Goal: Ask a question

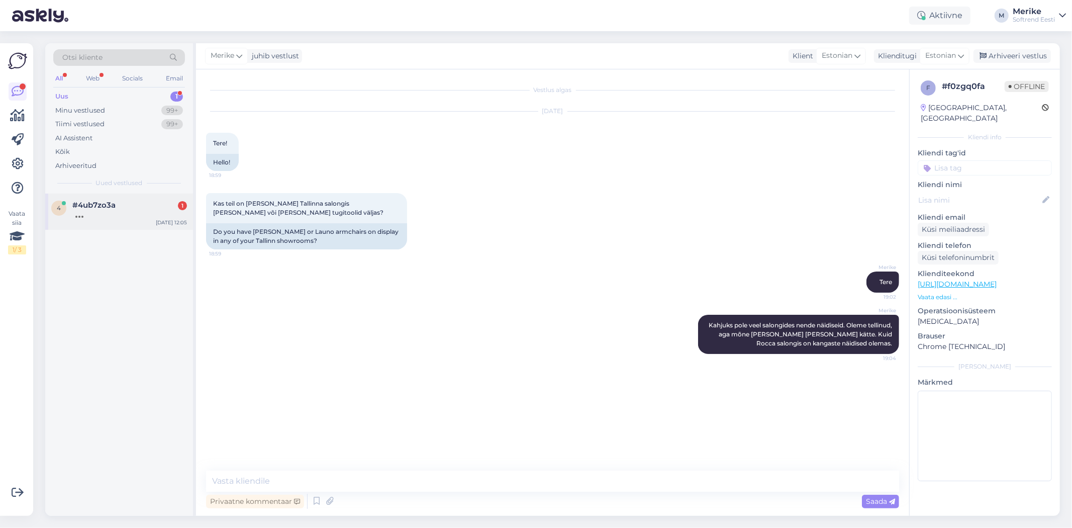
click at [88, 205] on span "#4ub7zo3a" at bounding box center [93, 205] width 43 height 9
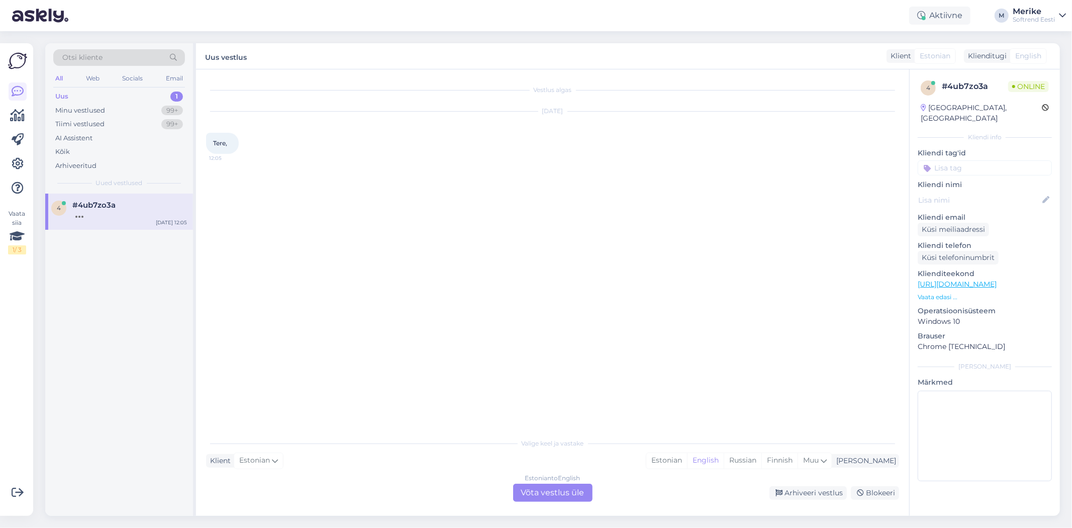
click at [540, 489] on div "Estonian to English Võta vestlus üle" at bounding box center [552, 493] width 79 height 18
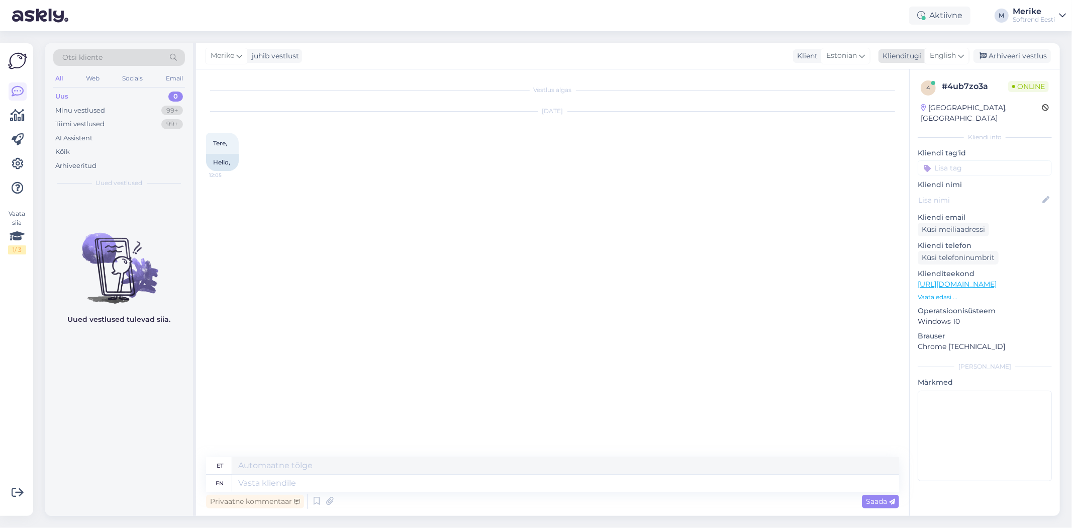
click at [960, 51] on icon at bounding box center [961, 55] width 6 height 11
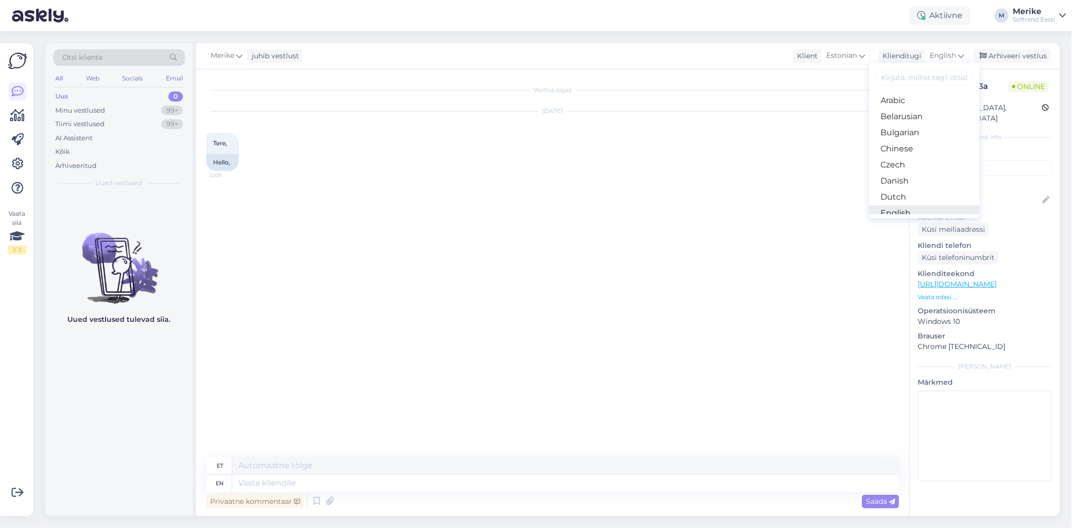
click at [898, 205] on link "English" at bounding box center [924, 213] width 111 height 16
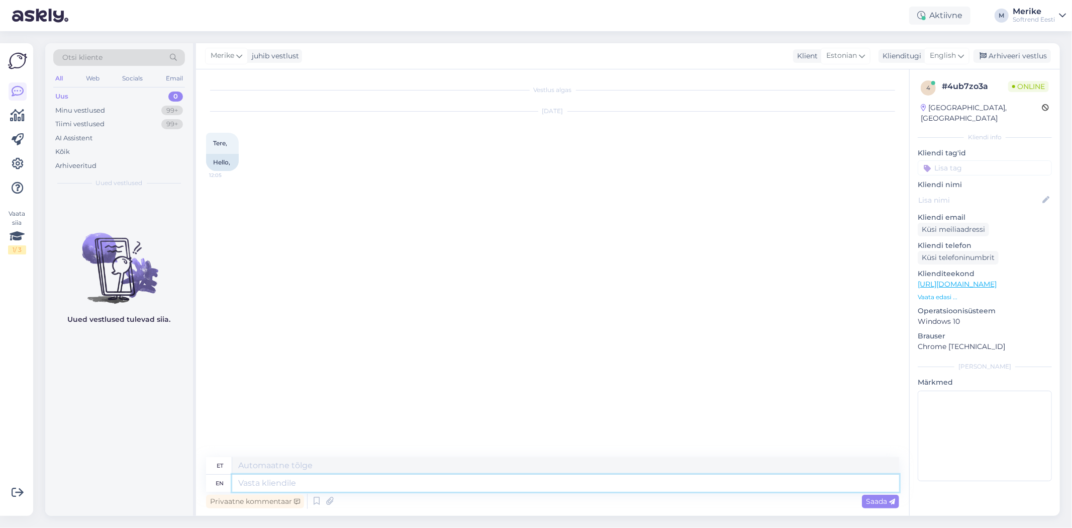
click at [246, 482] on textarea at bounding box center [565, 483] width 667 height 17
type textarea "Tere"
type textarea "Tere !"
type textarea "Tere!"
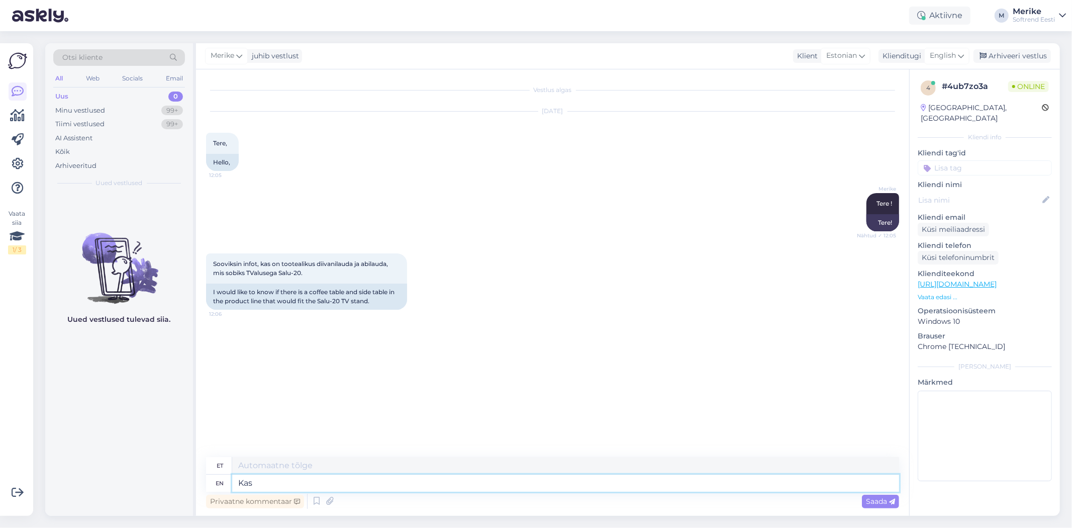
type textarea "Kas"
type textarea "Kas salu"
type textarea "Kas salu 20 o"
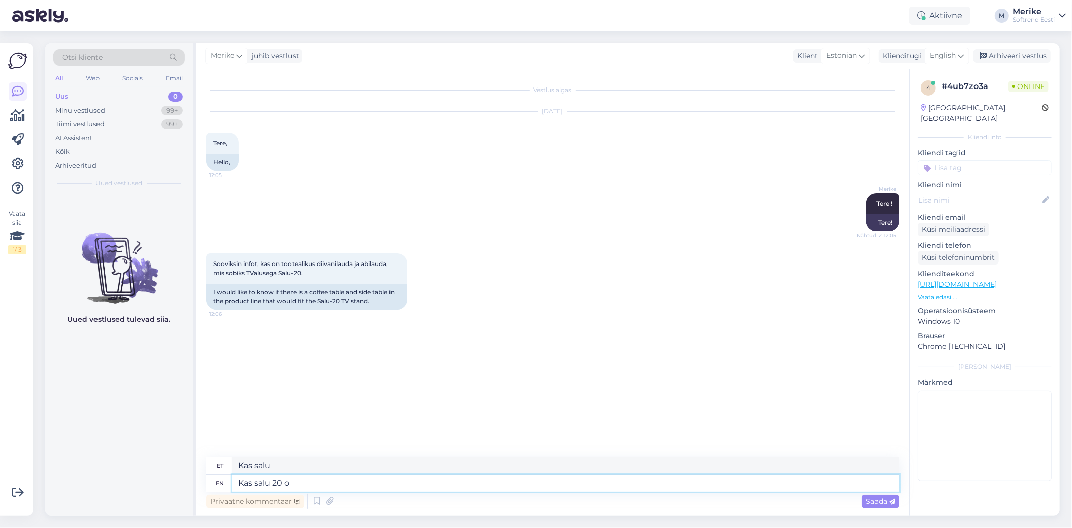
type textarea "Kas salu 20"
type textarea "Kas salu 20 on t"
type textarea "Kas salu 20 peal"
type textarea "Kas salu 20 on tamm v"
type textarea "Kas salu 20 on tamm"
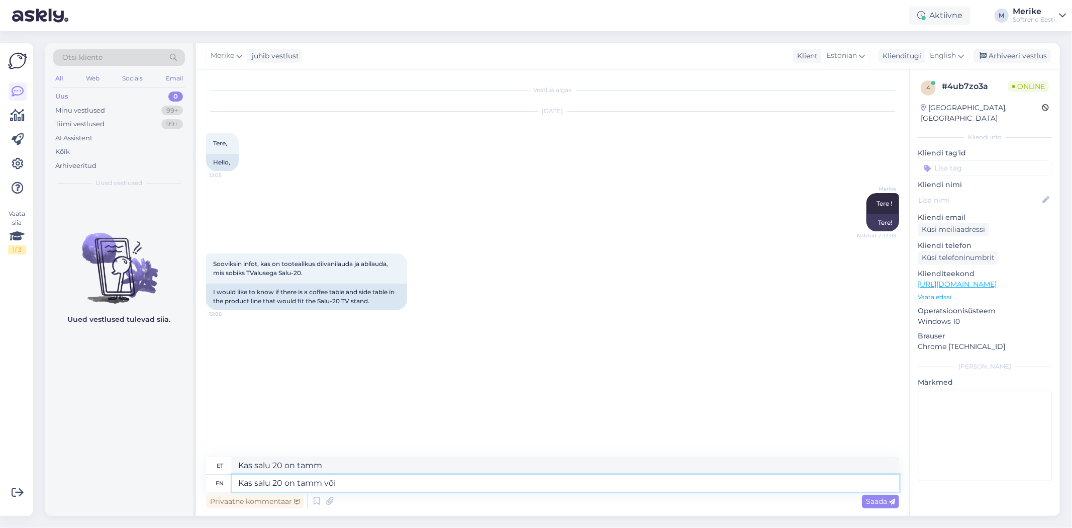
type textarea "Kas salu 20 on tamm või m"
type textarea "Kas salu 20 on tamm või"
type textarea "Kas salu 20 on tamm või must"
type textarea "Kas salu 20 on tamm või must ?"
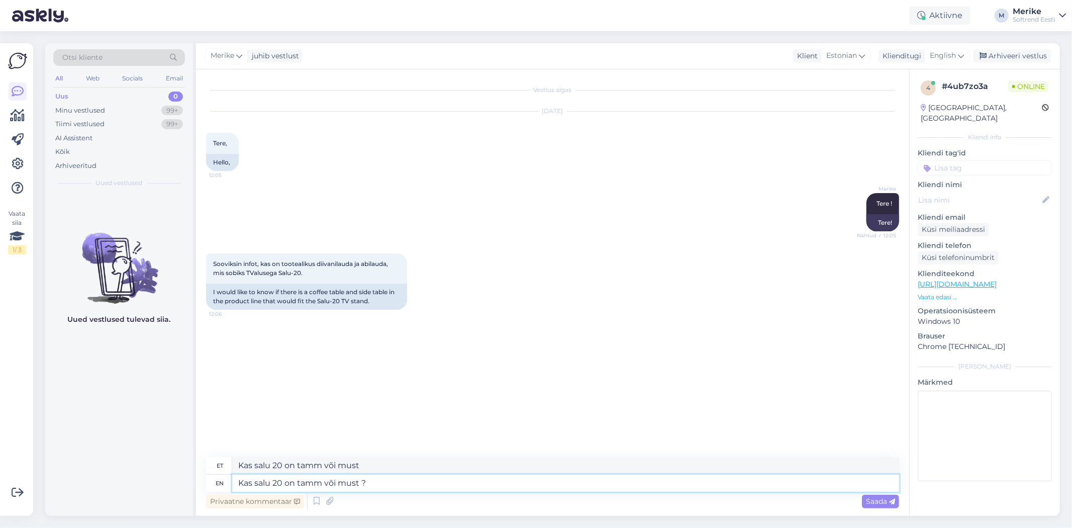
type textarea "Kas salu 20 on tamm või must ?"
click at [264, 481] on textarea "Kas salu 20 on tamm või must ?" at bounding box center [565, 483] width 667 height 17
type textarea "Kas Salu 20 on tamm või must ?"
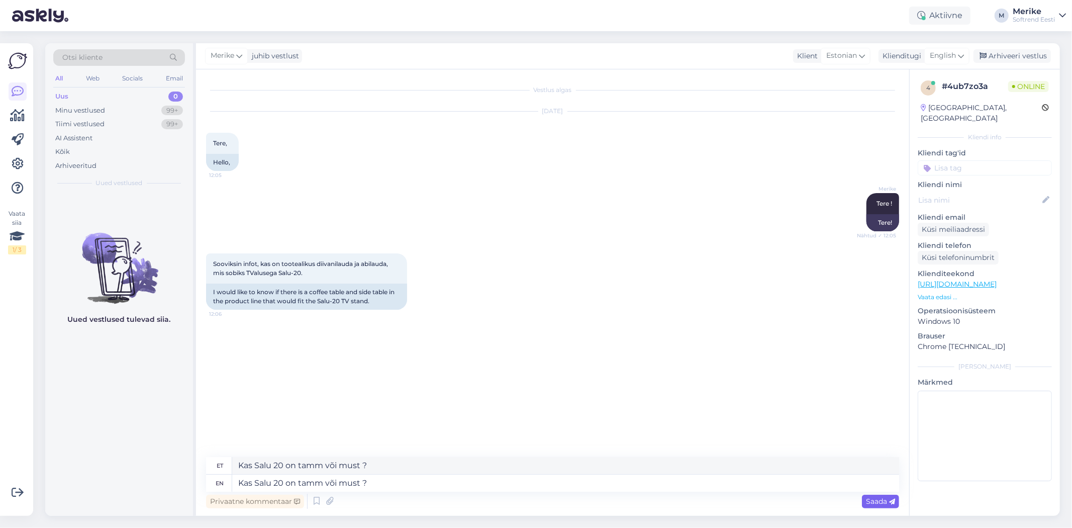
click at [875, 498] on span "Saada" at bounding box center [880, 501] width 29 height 9
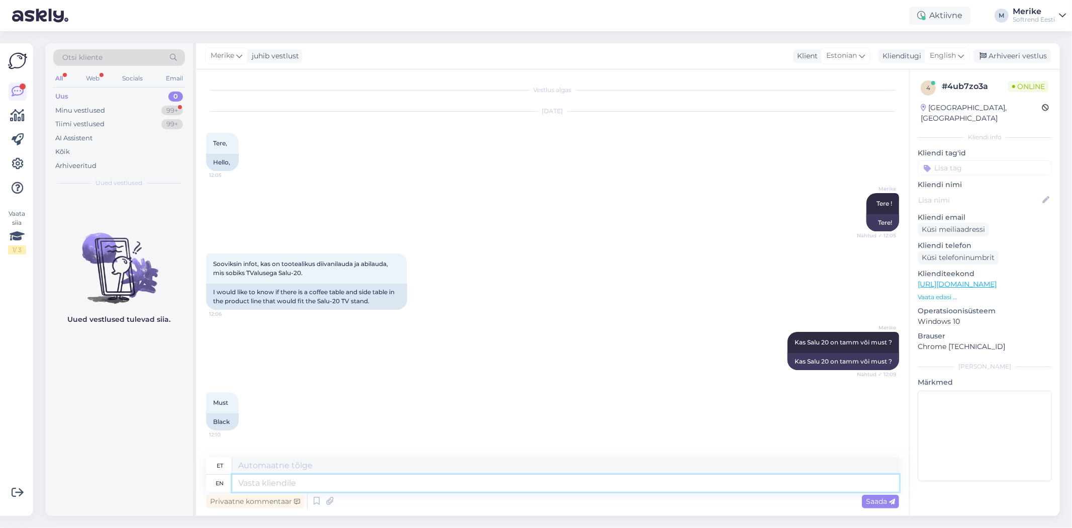
click at [245, 483] on textarea at bounding box center [565, 483] width 667 height 17
type textarea "kas"
type textarea "kas saadaksite m"
type textarea "kas saadaksite"
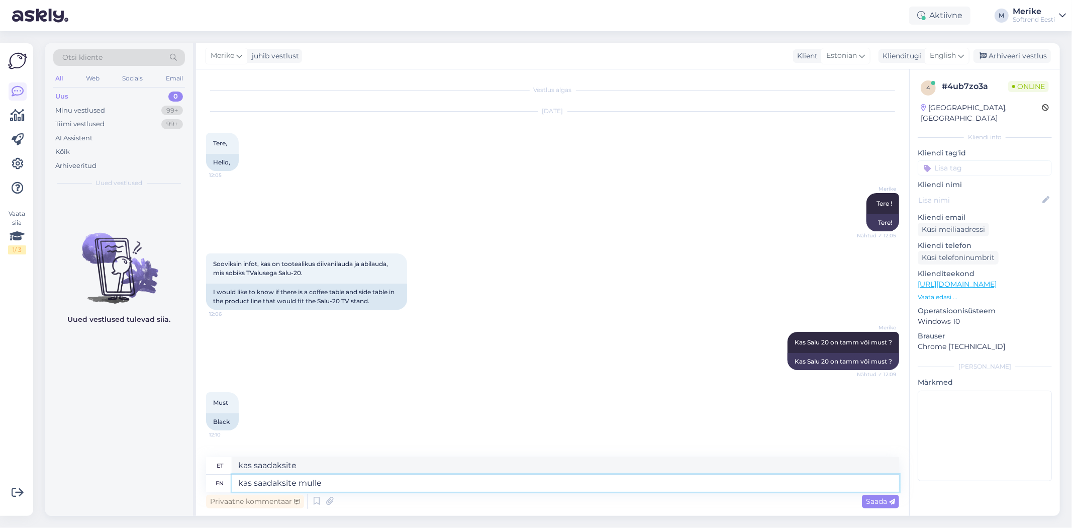
type textarea "kas saadaksite mulle"
type textarea "kas saate mulle"
click at [939, 251] on div "Küsi telefoninumbrit" at bounding box center [958, 258] width 81 height 14
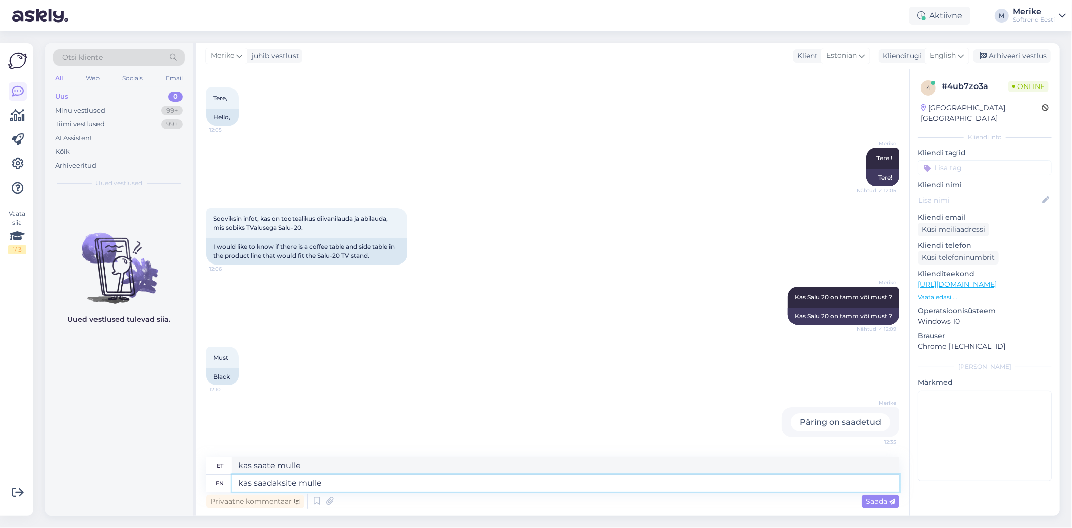
click at [359, 485] on textarea "kas saadaksite mulle" at bounding box center [565, 483] width 667 height 17
type textarea "ka"
type textarea "kas saadaksite"
type textarea "k"
type textarea "kas"
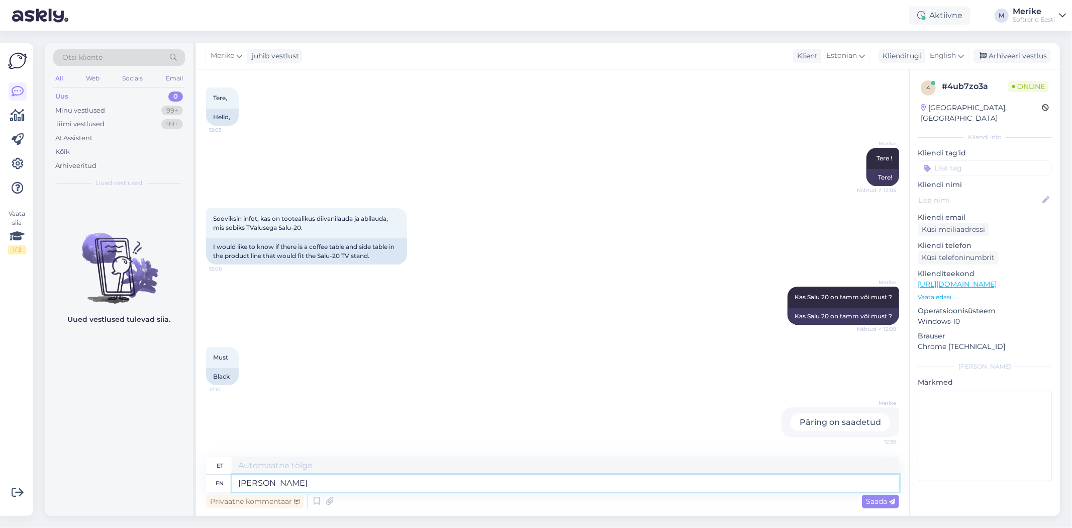
type textarea "[PERSON_NAME]"
type textarea "Kui sobib"
type textarea "Kui sobib, helisatn"
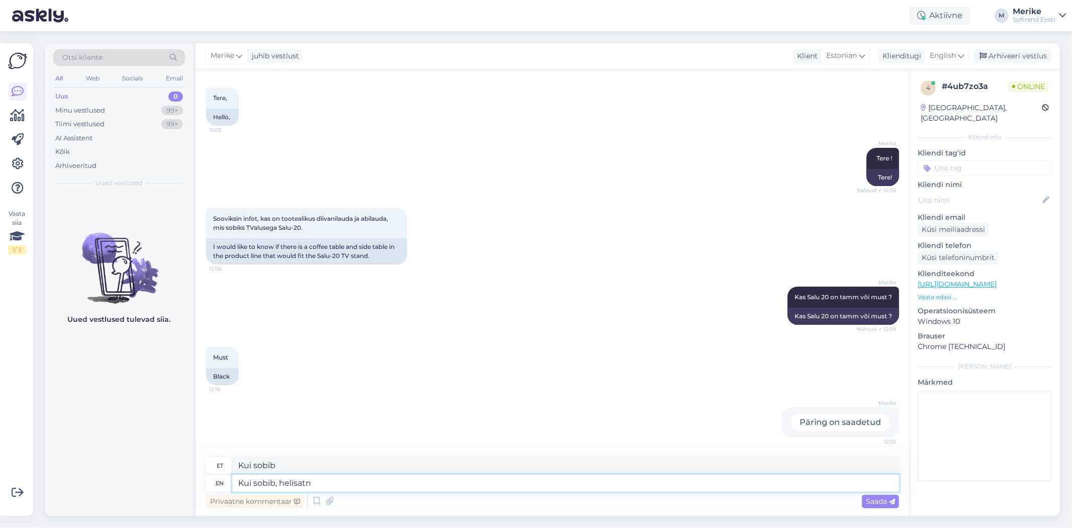
type textarea "Kui sobib, helisatn"
type textarea "Kui sobib, helisata"
type textarea "Kui sobib, helisat"
type textarea "Kui sobib, helisatan"
type textarea "Kui sobib, helisaatan"
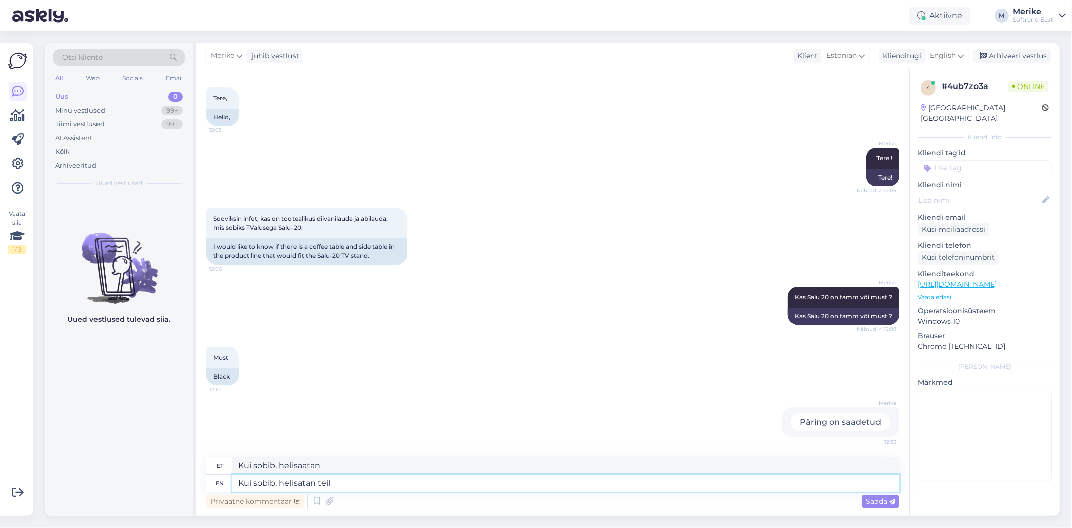
type textarea "Kui sobib, helisatan teile"
click at [878, 499] on span "Saada" at bounding box center [880, 501] width 29 height 9
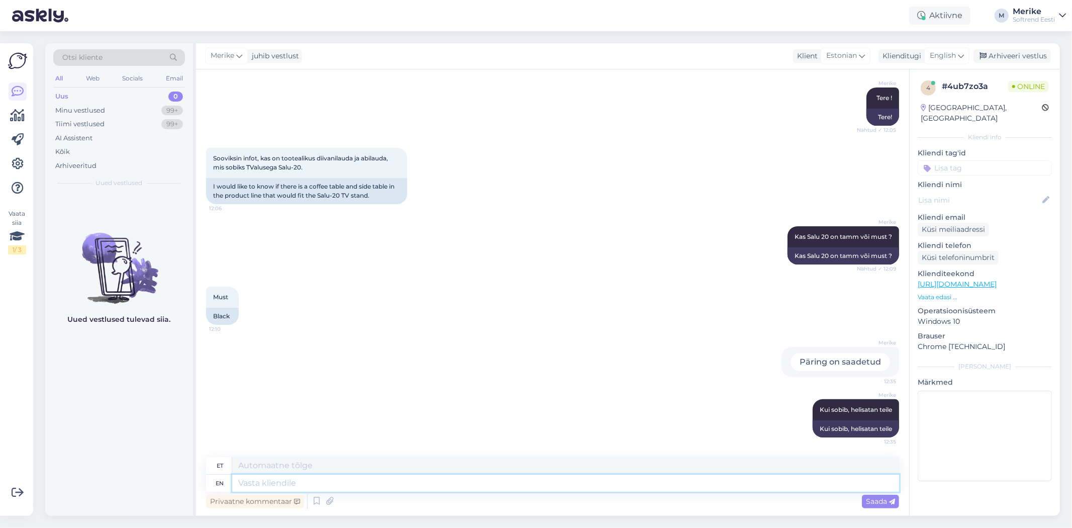
click at [246, 483] on textarea at bounding box center [565, 483] width 667 height 17
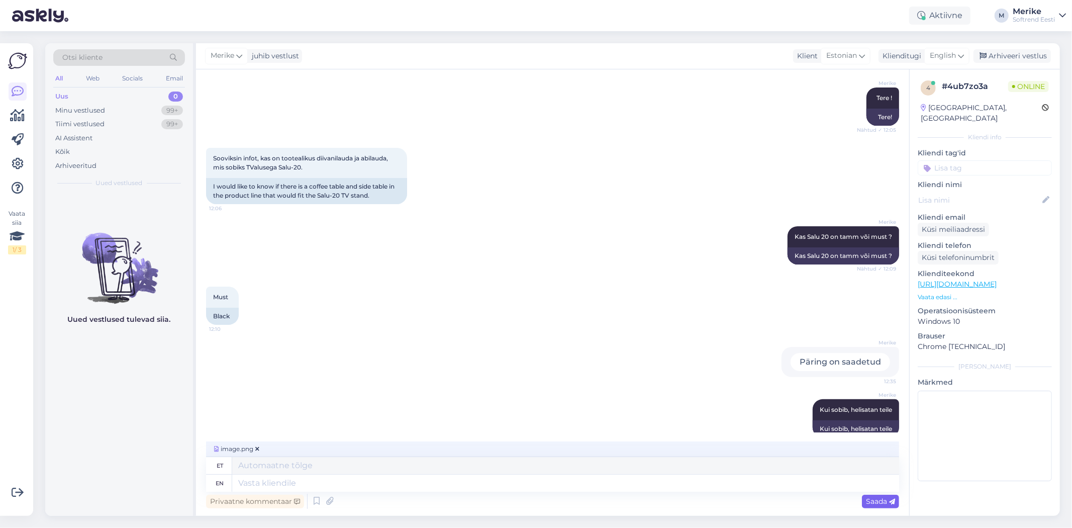
click at [871, 498] on span "Saada" at bounding box center [880, 501] width 29 height 9
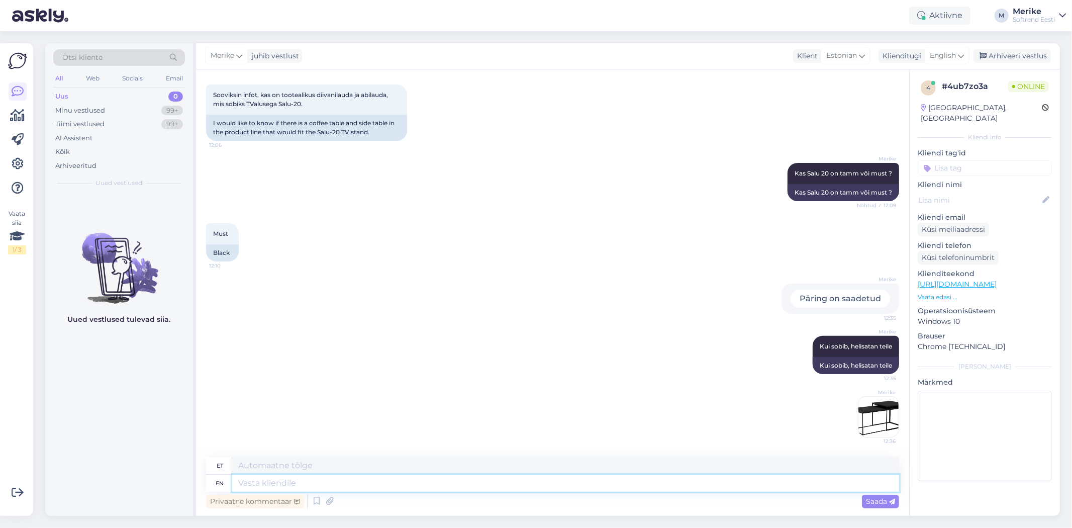
click at [235, 484] on textarea at bounding box center [565, 483] width 667 height 17
type textarea "pi"
type textarea "pii"
type textarea "p"
type textarea "ab"
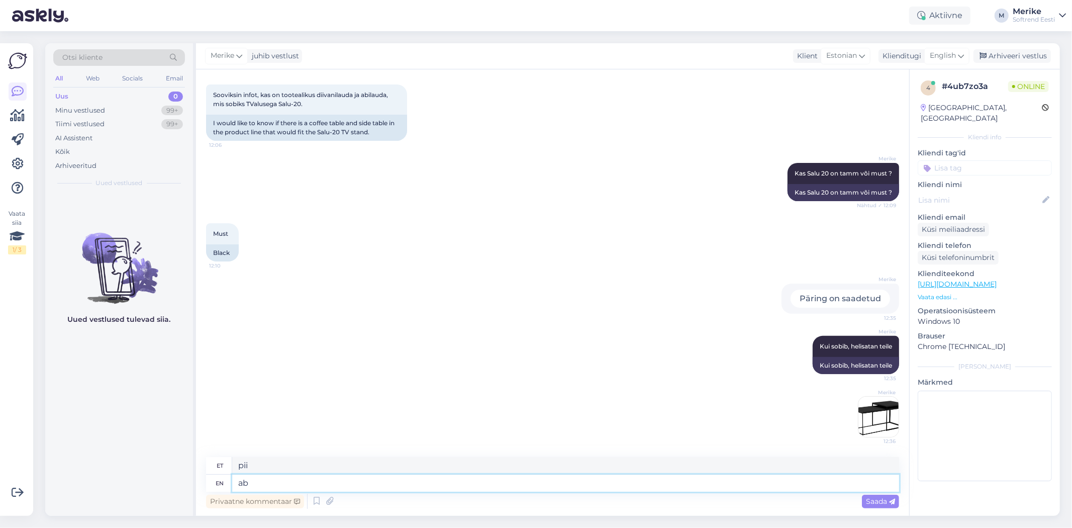
type textarea "a"
type textarea "abilaud"
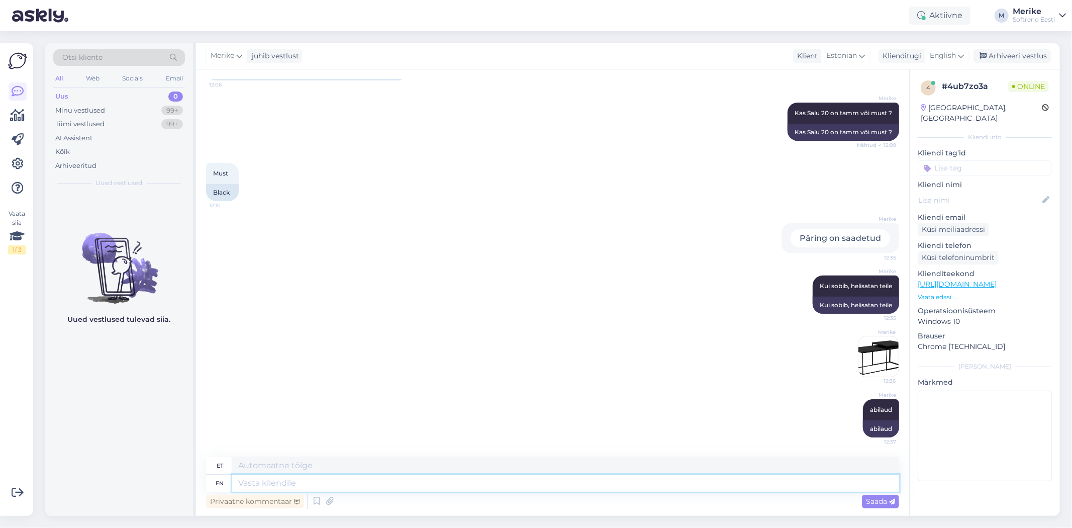
click at [237, 486] on textarea at bounding box center [565, 483] width 667 height 17
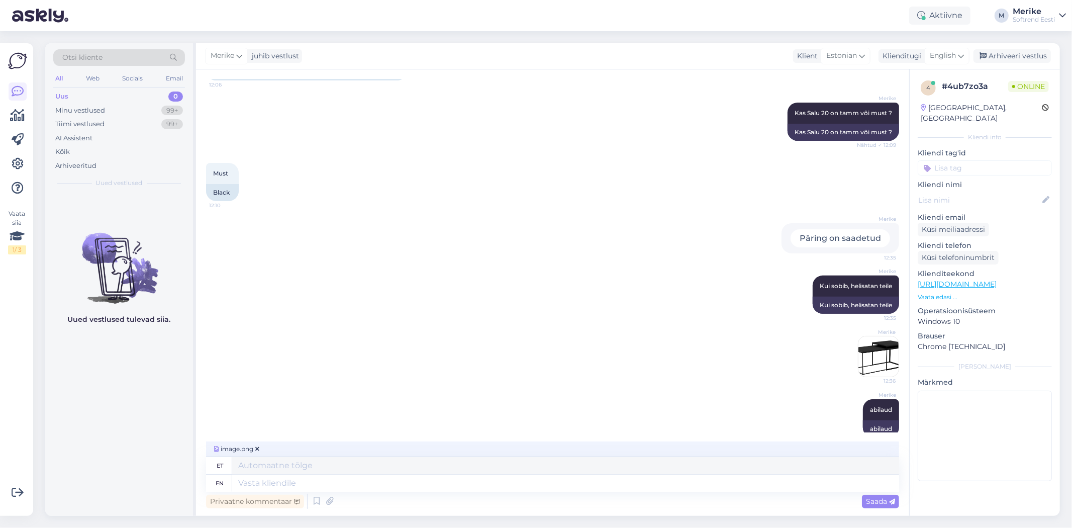
click at [880, 497] on span "Saada" at bounding box center [880, 501] width 29 height 9
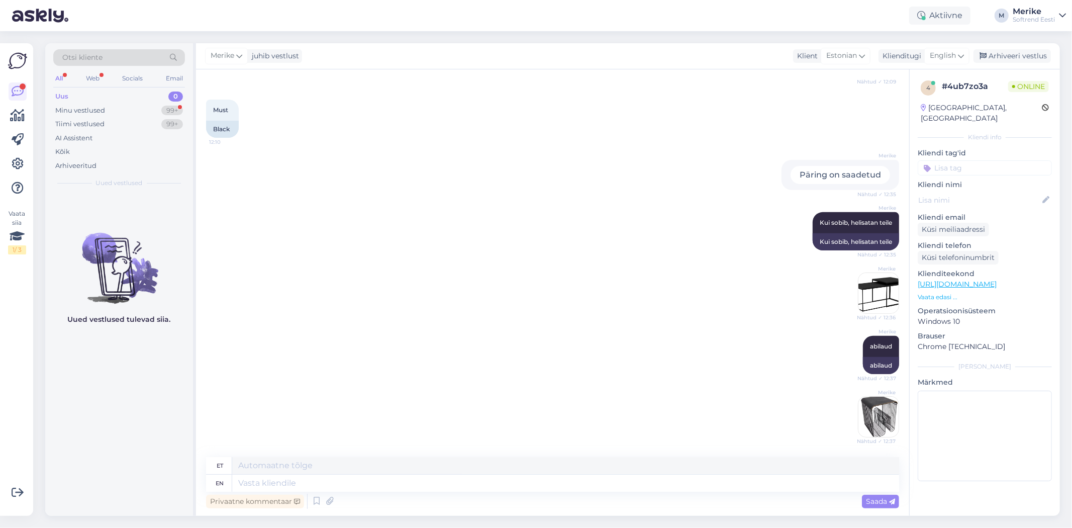
scroll to position [353, 0]
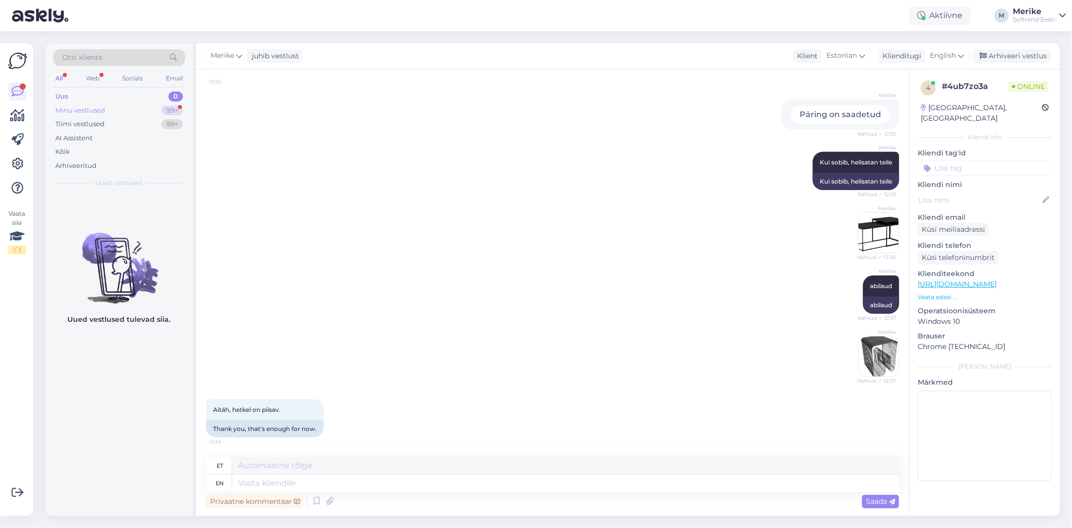
click at [96, 110] on div "Minu vestlused" at bounding box center [80, 111] width 50 height 10
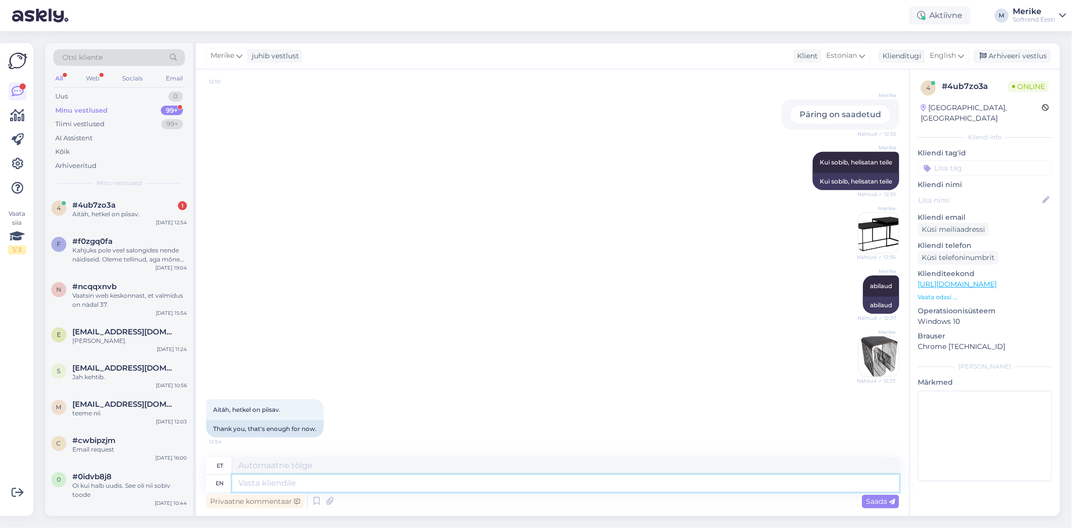
click at [254, 485] on textarea at bounding box center [565, 483] width 667 height 17
click at [255, 488] on textarea at bounding box center [565, 483] width 667 height 17
type textarea "soovi"
type textarea "soovi korral"
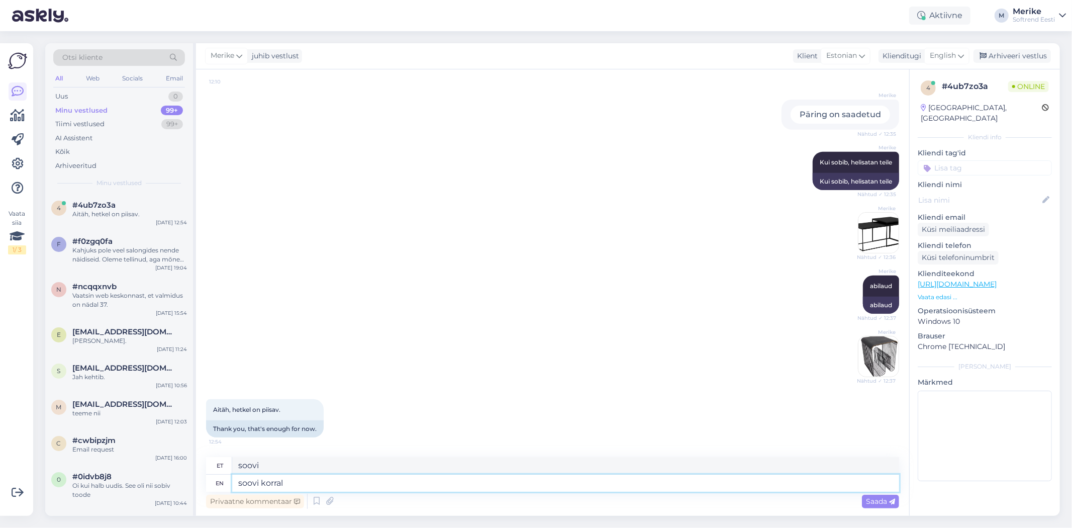
type textarea "soovi korral"
type textarea "soovi korral saan p"
type textarea "soovi korral saan"
type textarea "soovi korral saan pakkumise"
type textarea "soovi korral saada pakkumist"
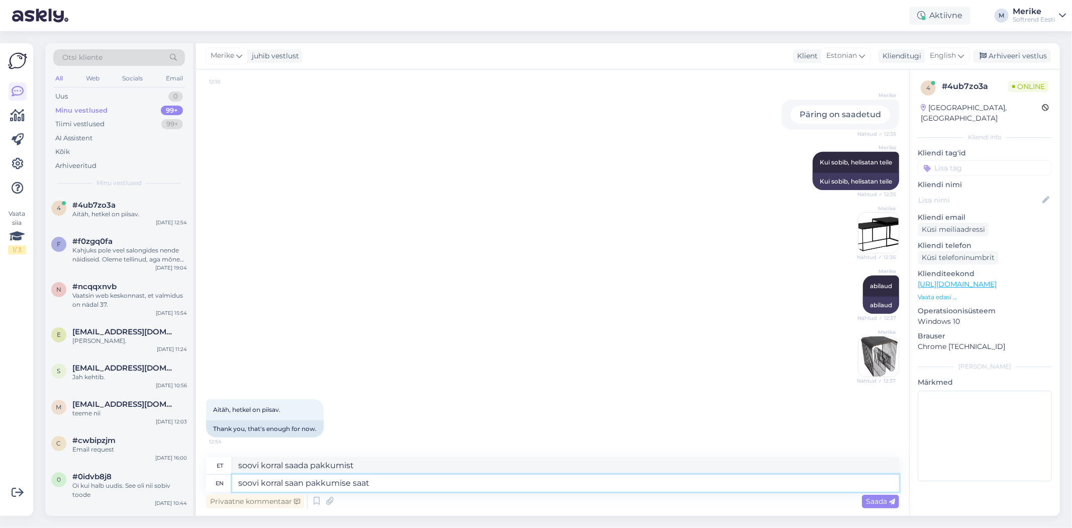
type textarea "soovi korral saan pakkumise saata"
click at [883, 501] on span "Saada" at bounding box center [880, 501] width 29 height 9
